Goal: Task Accomplishment & Management: Use online tool/utility

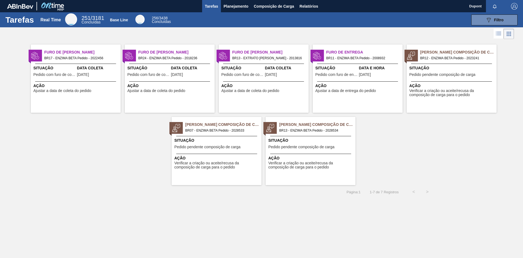
click at [443, 93] on span "Verificar a criação ou aceite/recusa da composição de carga para o pedido" at bounding box center [453, 93] width 86 height 8
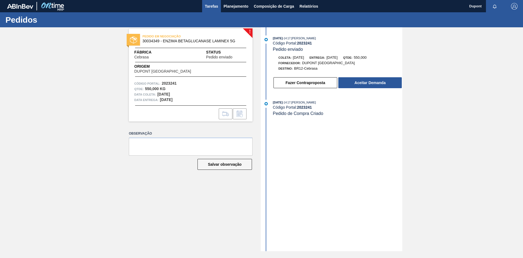
click at [210, 8] on span "Tarefas" at bounding box center [211, 6] width 13 height 7
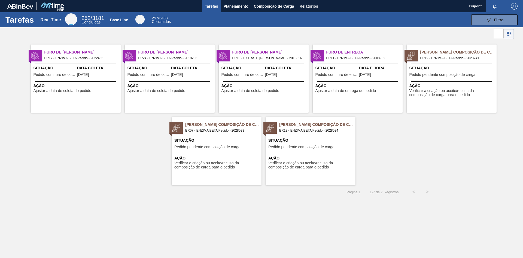
click at [225, 157] on span "Ação" at bounding box center [217, 158] width 86 height 6
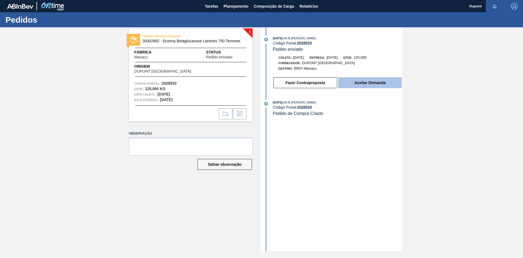
click at [382, 85] on button "Aceitar Demanda" at bounding box center [369, 82] width 63 height 11
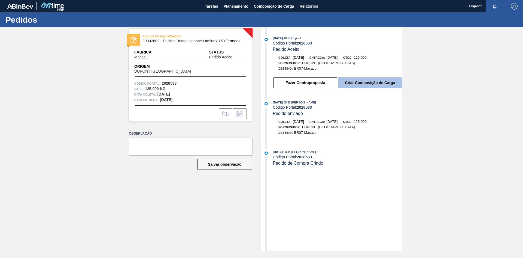
click at [357, 84] on button "Criar Composição de Carga" at bounding box center [369, 82] width 63 height 11
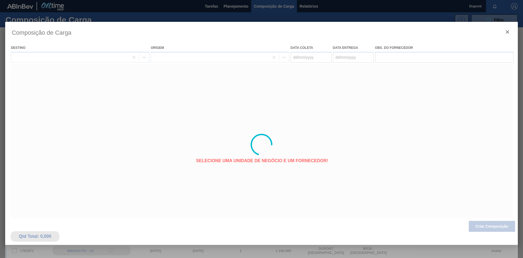
type coleta "[DATE]"
type entrega "[DATE]"
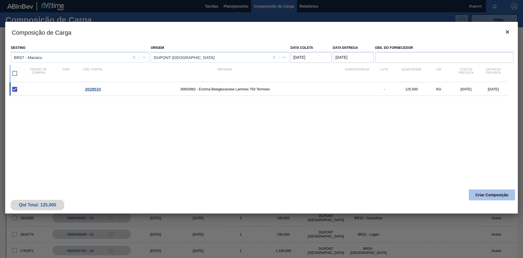
click at [483, 194] on button "Criar Composição" at bounding box center [492, 194] width 46 height 11
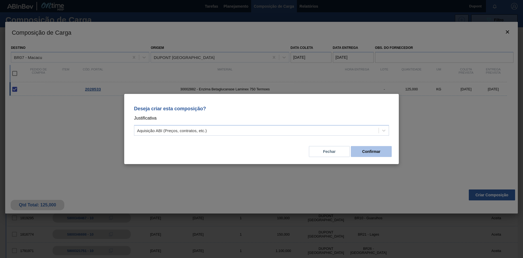
click at [379, 152] on button "Confirmar" at bounding box center [371, 151] width 41 height 11
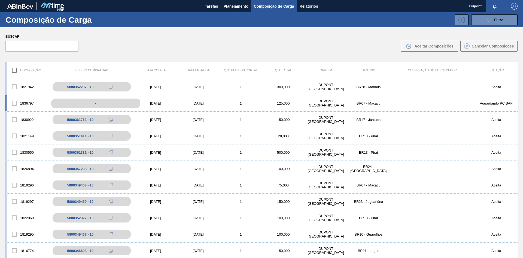
click at [118, 101] on div "-" at bounding box center [95, 103] width 89 height 10
click at [147, 103] on div "[DATE]" at bounding box center [155, 103] width 43 height 4
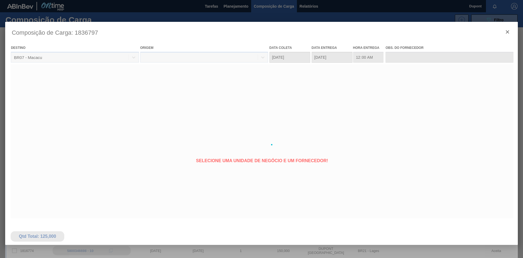
type coleta "[DATE]"
type entrega "[DATE]"
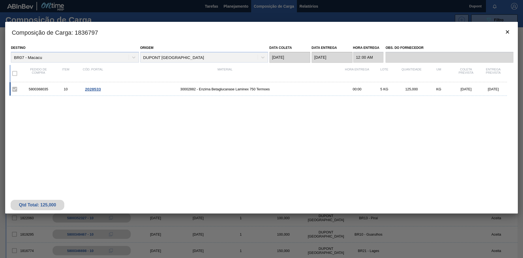
click at [96, 90] on span "2028533" at bounding box center [93, 89] width 16 height 5
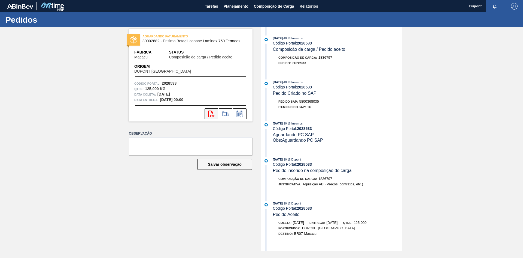
click at [211, 114] on icon "svg{fill:#ff0000}" at bounding box center [211, 113] width 7 height 7
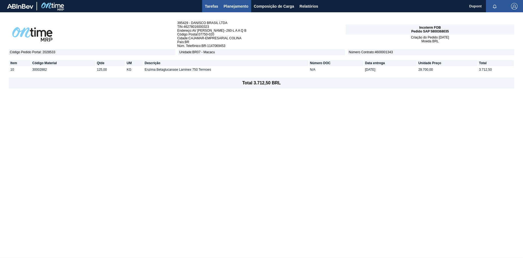
click at [213, 5] on span "Tarefas" at bounding box center [211, 6] width 13 height 7
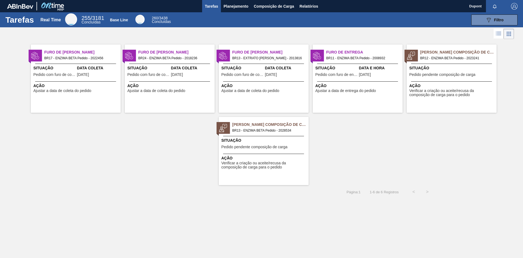
click at [273, 152] on div "Pedido Aguardando Composição de Carga BR13 - ENZIMA BETA Pedido - 2028534 Situa…" at bounding box center [264, 151] width 90 height 68
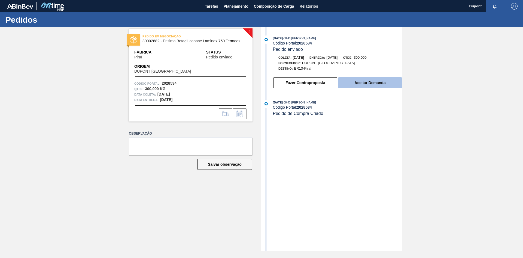
click at [373, 82] on button "Aceitar Demanda" at bounding box center [369, 82] width 63 height 11
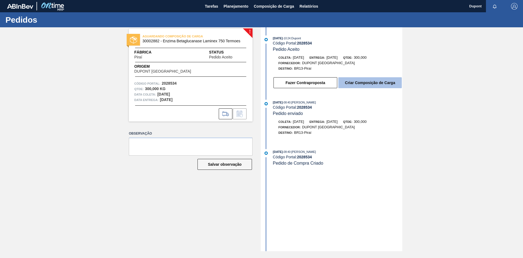
click at [370, 80] on button "Criar Composição de Carga" at bounding box center [369, 82] width 63 height 11
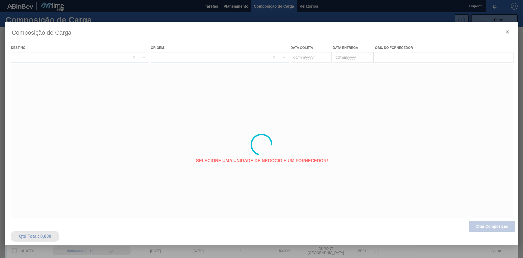
type coleta "[DATE]"
type entrega "24/09/2025"
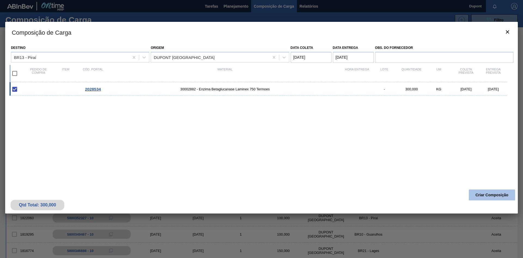
click at [489, 193] on button "Criar Composição" at bounding box center [492, 194] width 46 height 11
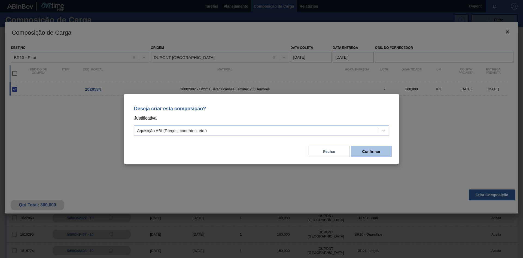
click at [367, 151] on button "Confirmar" at bounding box center [371, 151] width 41 height 11
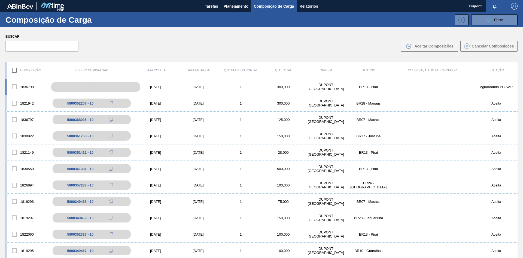
click at [106, 86] on div "-" at bounding box center [95, 87] width 89 height 10
click at [107, 87] on div "-" at bounding box center [95, 87] width 89 height 10
click at [167, 87] on div "[DATE]" at bounding box center [155, 87] width 43 height 4
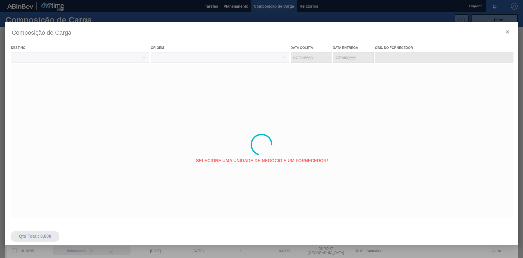
type coleta "[DATE]"
type entrega "24/09/2025"
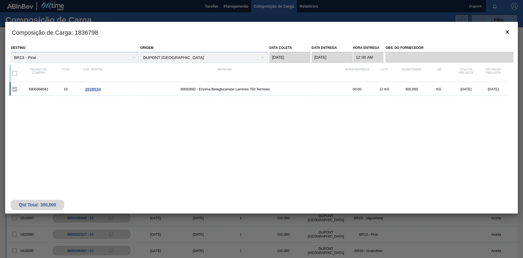
click at [94, 89] on span "2028534" at bounding box center [93, 89] width 16 height 5
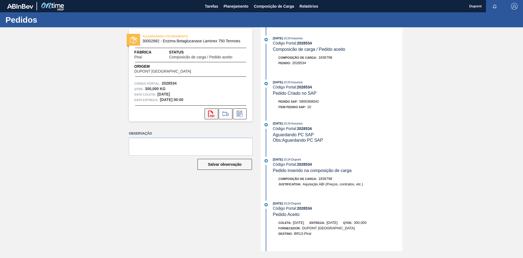
click at [210, 113] on icon "svg{fill:#ff0000}" at bounding box center [211, 113] width 7 height 7
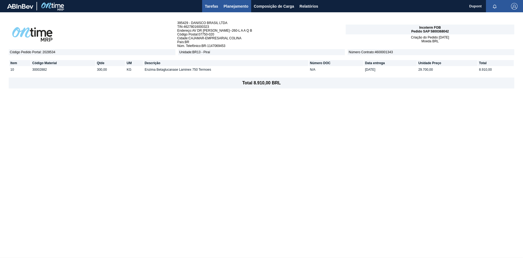
click at [207, 6] on span "Tarefas" at bounding box center [211, 6] width 13 height 7
